Goal: Obtain resource: Obtain resource

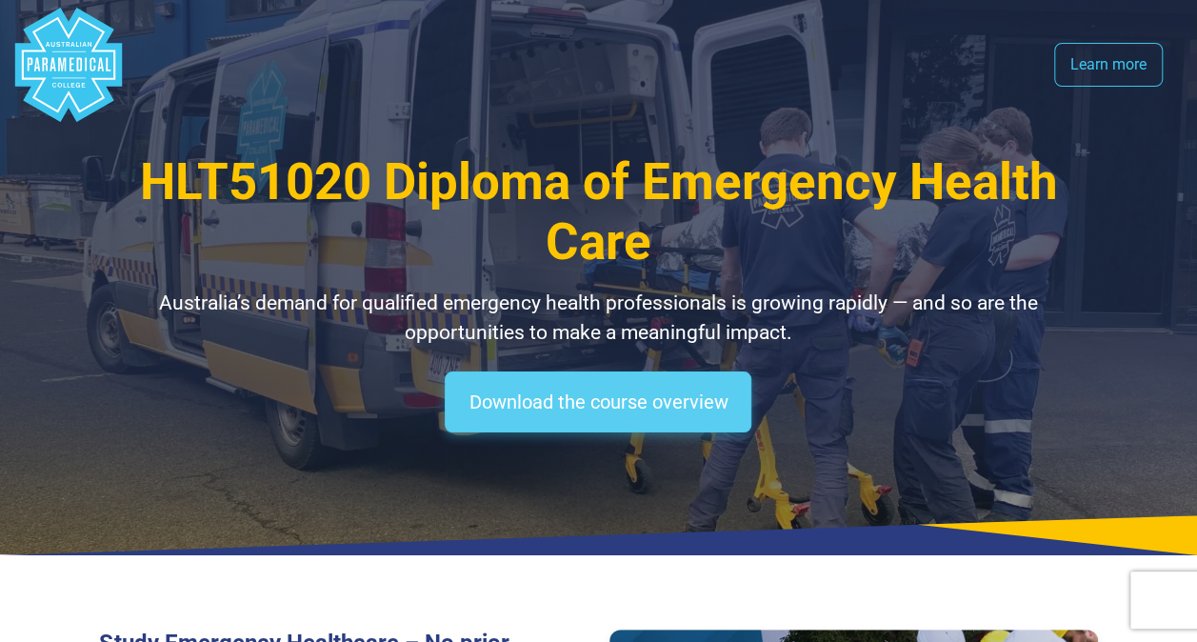
click at [594, 398] on link "Download the course overview" at bounding box center [598, 401] width 307 height 61
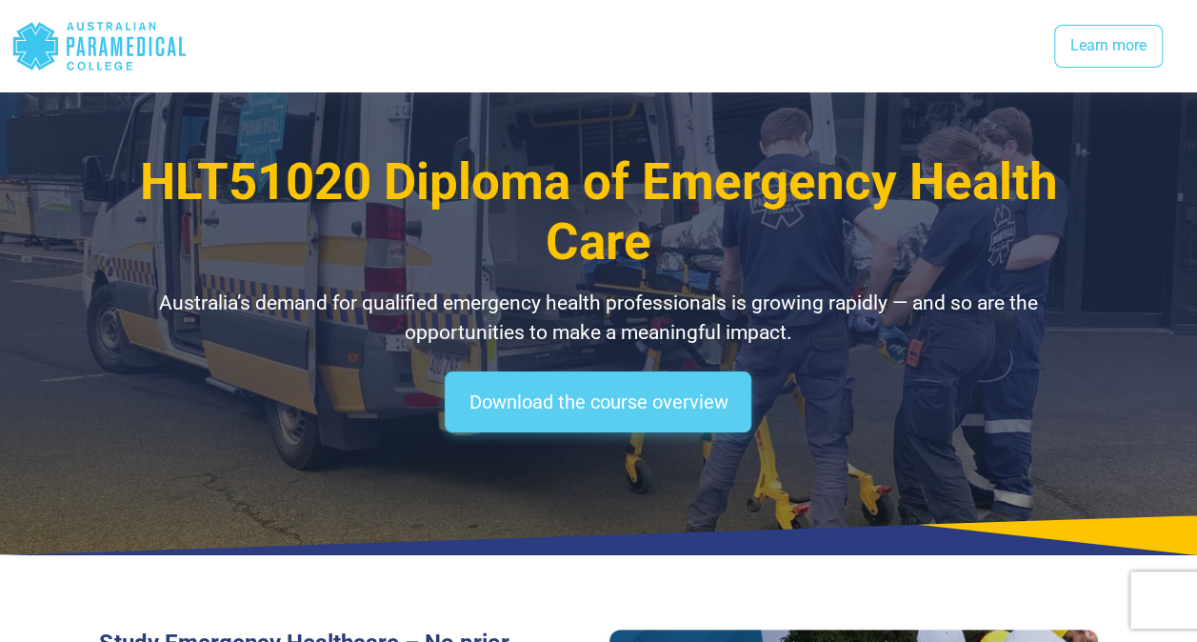
scroll to position [2611, 0]
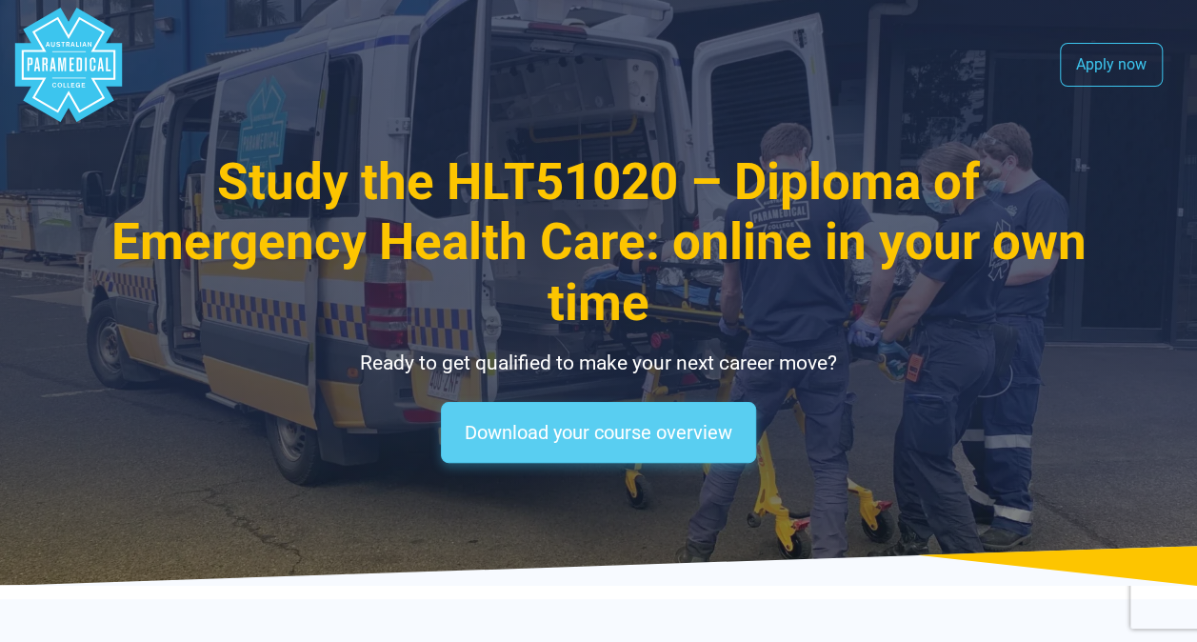
click at [607, 430] on link "Download your course overview" at bounding box center [598, 432] width 315 height 61
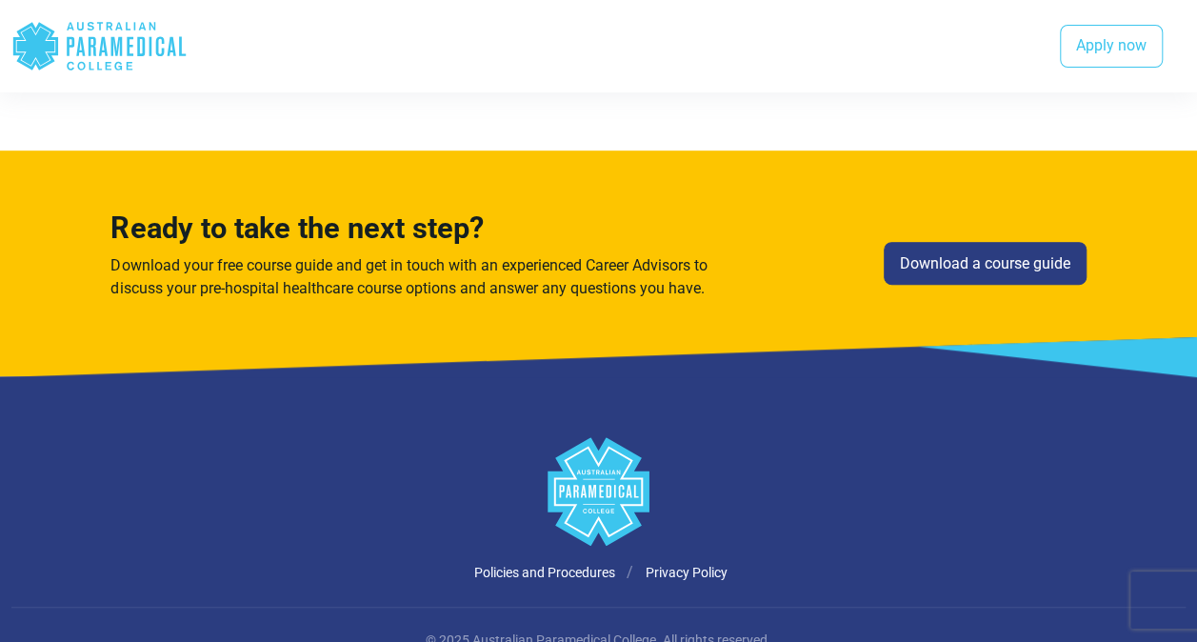
scroll to position [4038, 0]
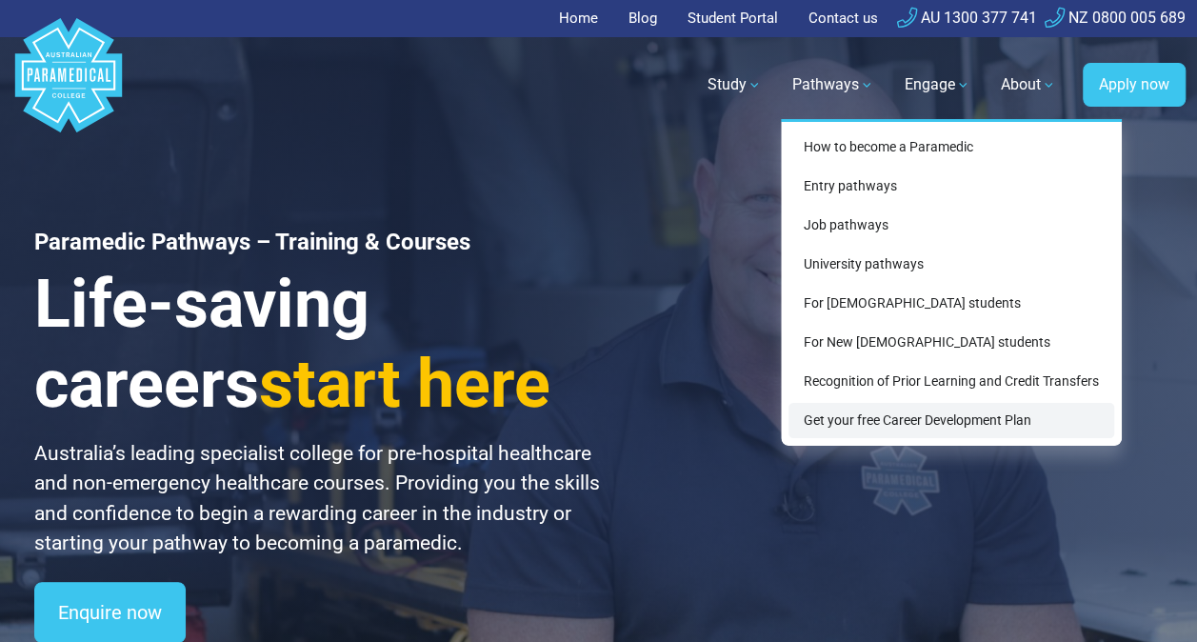
click at [962, 421] on link "Get your free Career Development Plan" at bounding box center [951, 420] width 326 height 35
